Goal: Complete application form: Complete application form

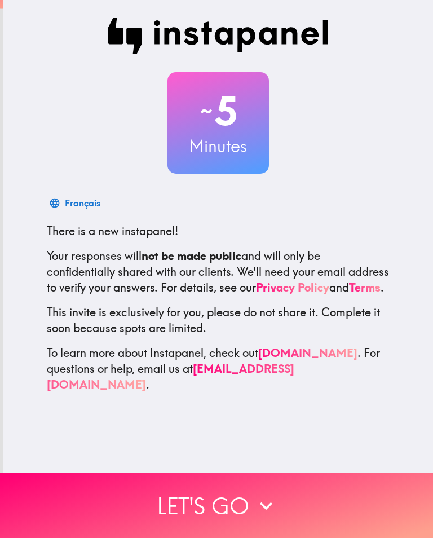
click at [314, 523] on button "Let's go" at bounding box center [216, 505] width 433 height 65
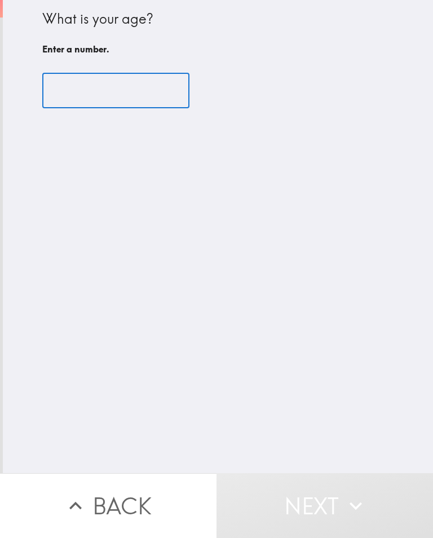
click at [143, 103] on input "number" at bounding box center [115, 90] width 147 height 35
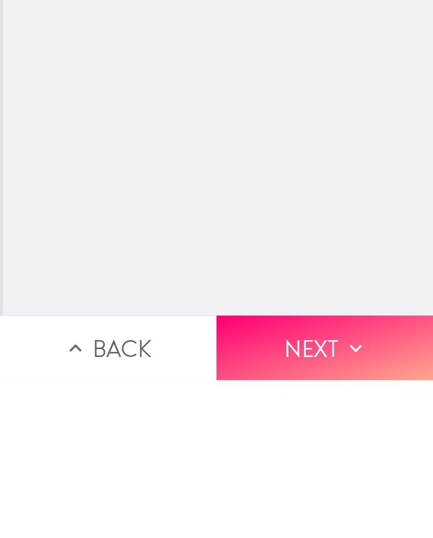
type input "21"
click at [301, 473] on button "Next" at bounding box center [324, 505] width 216 height 65
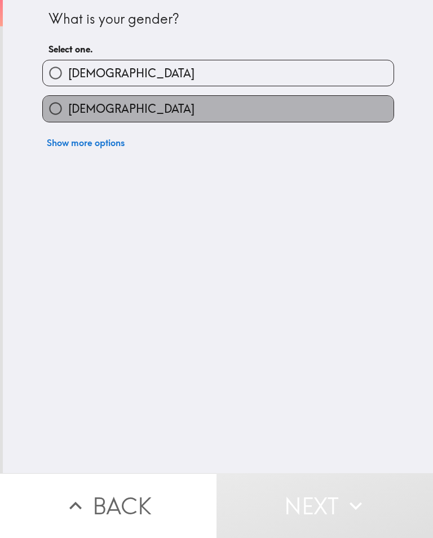
click at [331, 106] on label "[DEMOGRAPHIC_DATA]" at bounding box center [218, 108] width 350 height 25
click at [68, 106] on input "[DEMOGRAPHIC_DATA]" at bounding box center [55, 108] width 25 height 25
radio input "true"
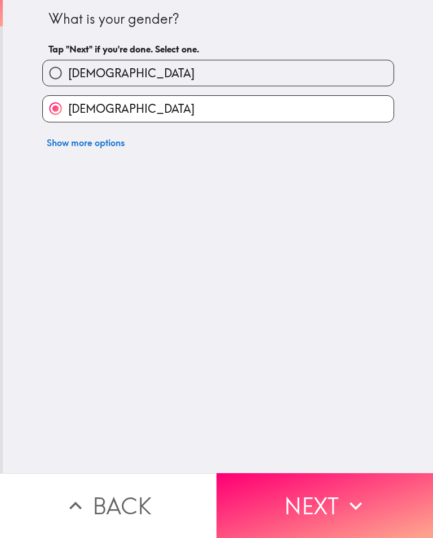
click at [319, 513] on button "Next" at bounding box center [324, 505] width 216 height 65
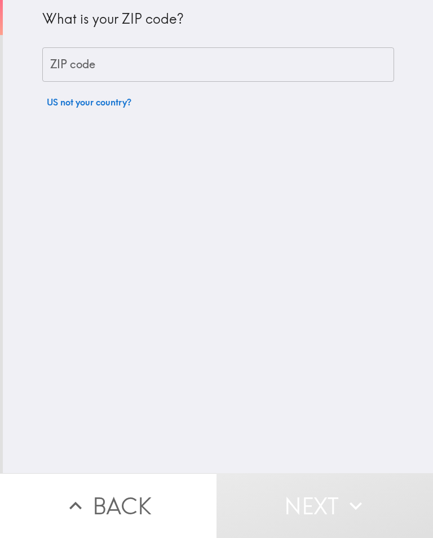
click at [374, 68] on input "ZIP code" at bounding box center [218, 64] width 352 height 35
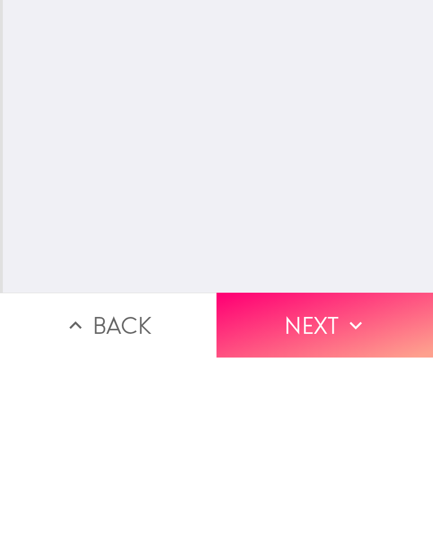
type input "85023"
click at [285, 473] on button "Next" at bounding box center [324, 505] width 216 height 65
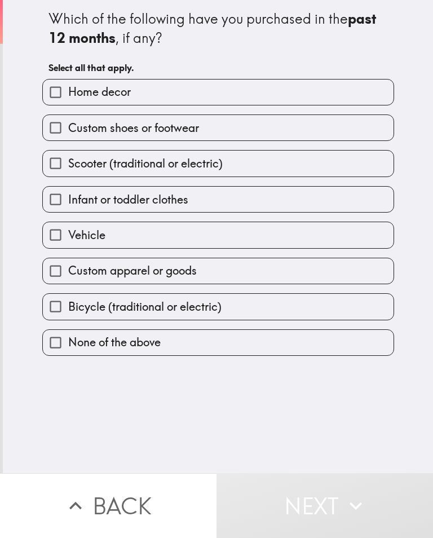
click at [354, 98] on label "Home decor" at bounding box center [218, 91] width 350 height 25
click at [68, 98] on input "Home decor" at bounding box center [55, 91] width 25 height 25
checkbox input "true"
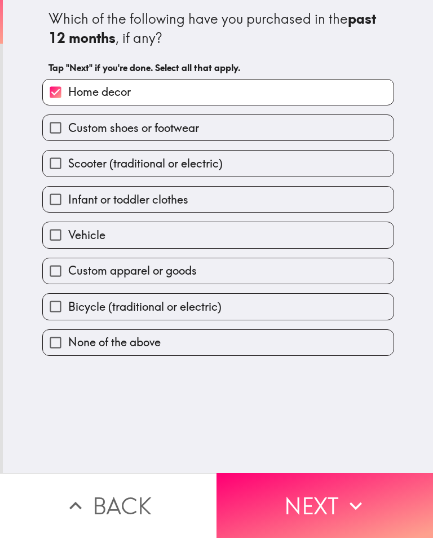
click at [341, 138] on label "Custom shoes or footwear" at bounding box center [218, 127] width 350 height 25
click at [68, 138] on input "Custom shoes or footwear" at bounding box center [55, 127] width 25 height 25
checkbox input "true"
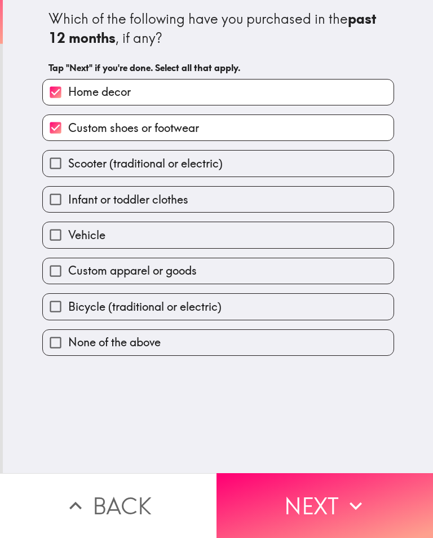
click at [324, 199] on label "Infant or toddler clothes" at bounding box center [218, 199] width 350 height 25
click at [68, 199] on input "Infant or toddler clothes" at bounding box center [55, 199] width 25 height 25
checkbox input "true"
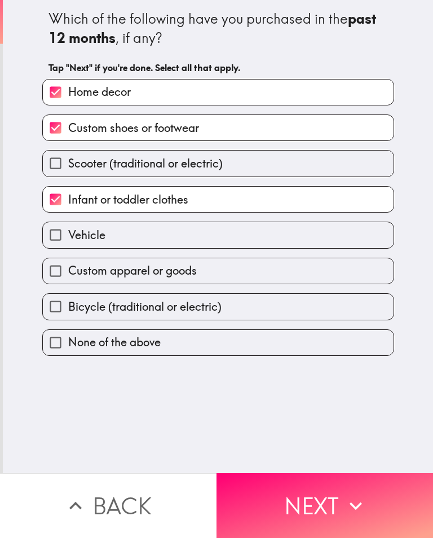
click at [304, 246] on label "Vehicle" at bounding box center [218, 234] width 350 height 25
click at [68, 246] on input "Vehicle" at bounding box center [55, 234] width 25 height 25
checkbox input "true"
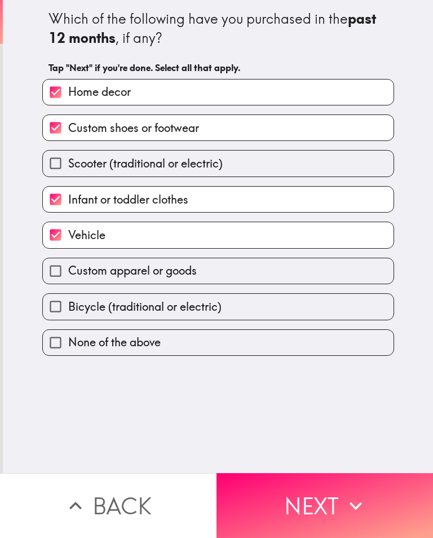
click at [300, 274] on label "Custom apparel or goods" at bounding box center [218, 270] width 350 height 25
click at [68, 274] on input "Custom apparel or goods" at bounding box center [55, 270] width 25 height 25
checkbox input "true"
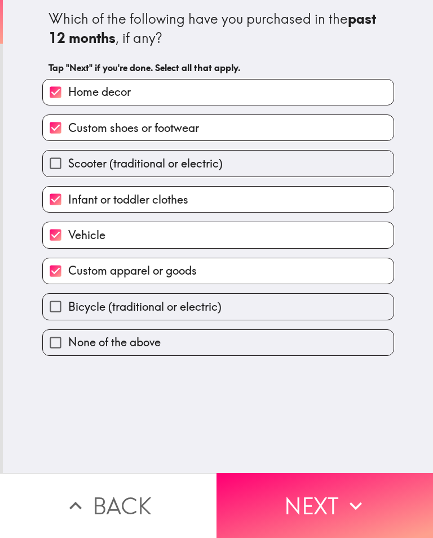
click at [272, 310] on label "Bicycle (traditional or electric)" at bounding box center [218, 306] width 350 height 25
click at [68, 310] on input "Bicycle (traditional or electric)" at bounding box center [55, 306] width 25 height 25
checkbox input "true"
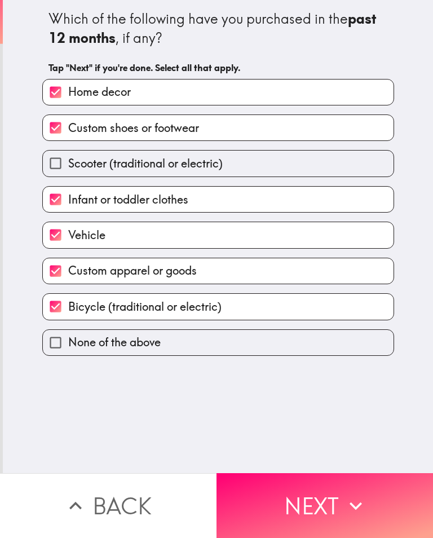
click at [314, 525] on button "Next" at bounding box center [324, 505] width 216 height 65
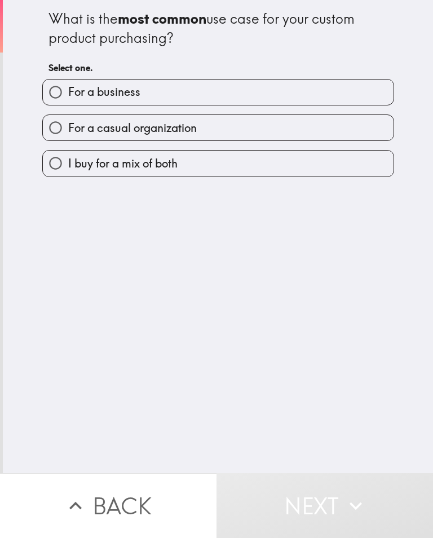
click at [338, 98] on label "For a business" at bounding box center [218, 91] width 350 height 25
click at [68, 98] on input "For a business" at bounding box center [55, 91] width 25 height 25
radio input "true"
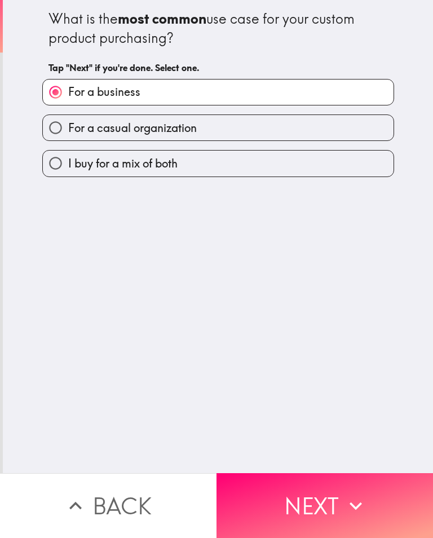
click at [300, 162] on label "I buy for a mix of both" at bounding box center [218, 162] width 350 height 25
click at [68, 162] on input "I buy for a mix of both" at bounding box center [55, 162] width 25 height 25
radio input "true"
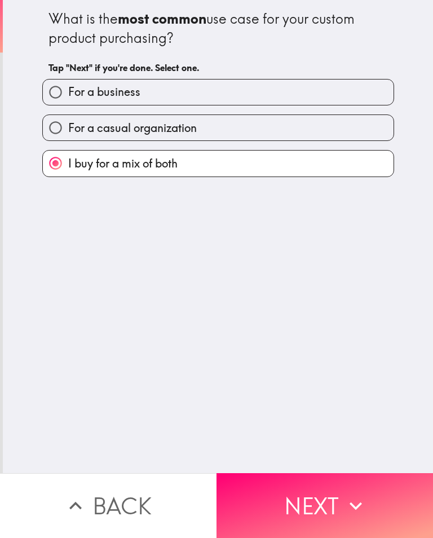
click at [318, 503] on button "Next" at bounding box center [324, 505] width 216 height 65
click at [318, 494] on button "Next" at bounding box center [324, 505] width 216 height 65
